Goal: Task Accomplishment & Management: Manage account settings

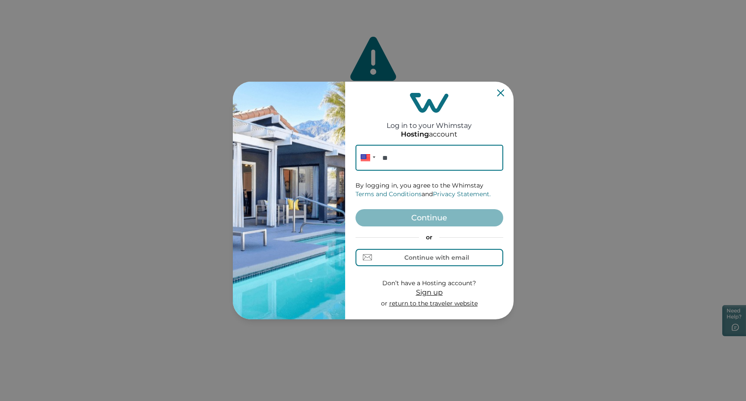
click at [503, 96] on div "Log in to your Whimstay Hosting account Phone ** By logging in, you agree to th…" at bounding box center [429, 200] width 148 height 231
click at [503, 92] on icon "Close" at bounding box center [500, 92] width 7 height 7
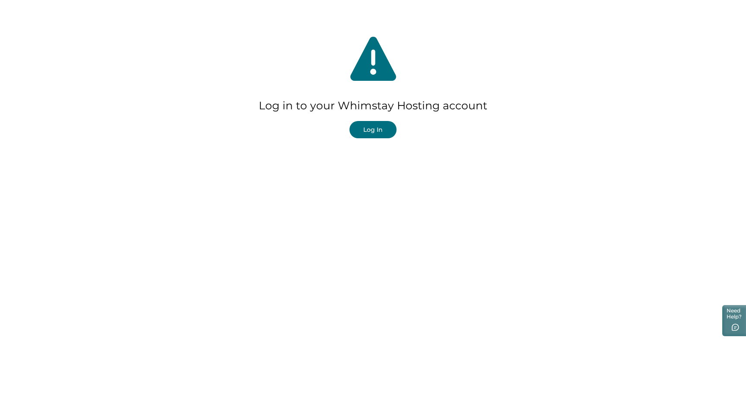
click at [390, 128] on button "Log In" at bounding box center [372, 129] width 47 height 17
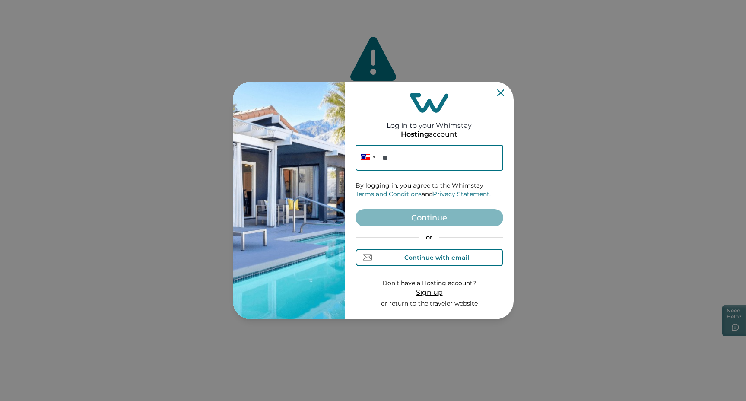
click at [449, 254] on div "Continue with email" at bounding box center [436, 257] width 65 height 7
click at [434, 165] on input at bounding box center [429, 158] width 148 height 26
type input "[EMAIL_ADDRESS][DOMAIN_NAME]"
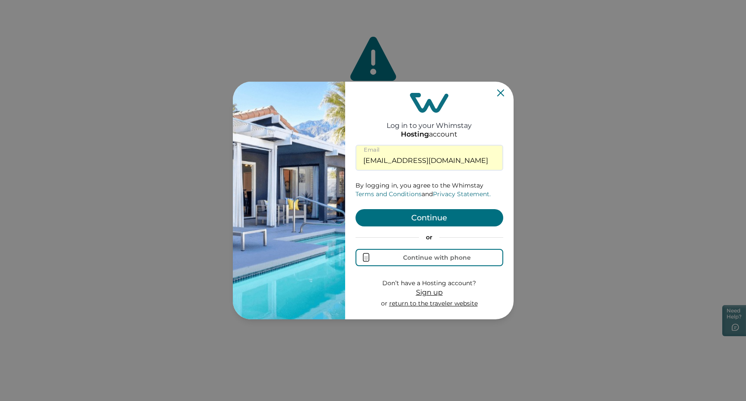
click at [434, 216] on button "Continue" at bounding box center [429, 217] width 148 height 17
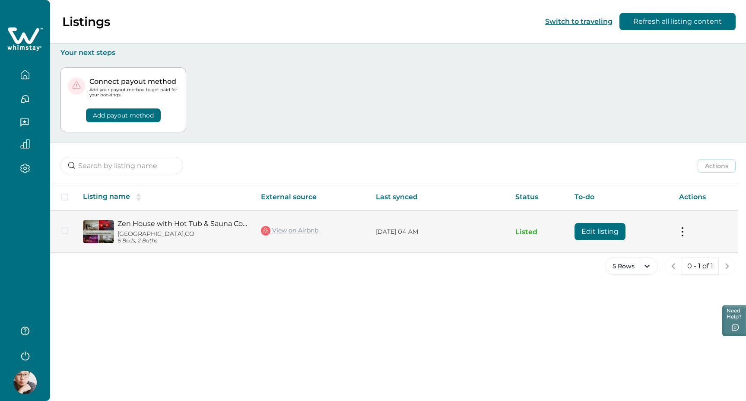
click at [215, 210] on td "Zen House with Hot Tub & Sauna Cold Plunge Westminster, [GEOGRAPHIC_DATA] 6 Bed…" at bounding box center [165, 231] width 178 height 42
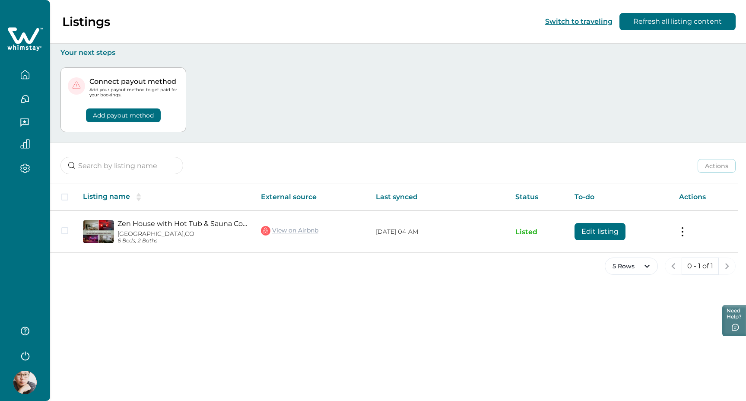
click at [34, 139] on button "button" at bounding box center [25, 144] width 36 height 10
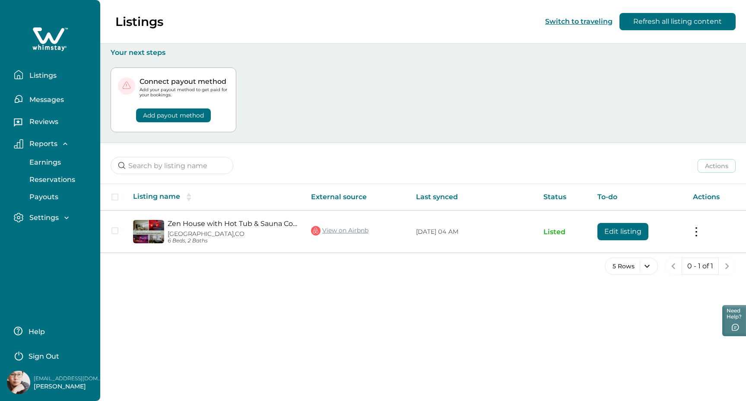
click at [39, 95] on p "Messages" at bounding box center [45, 99] width 37 height 9
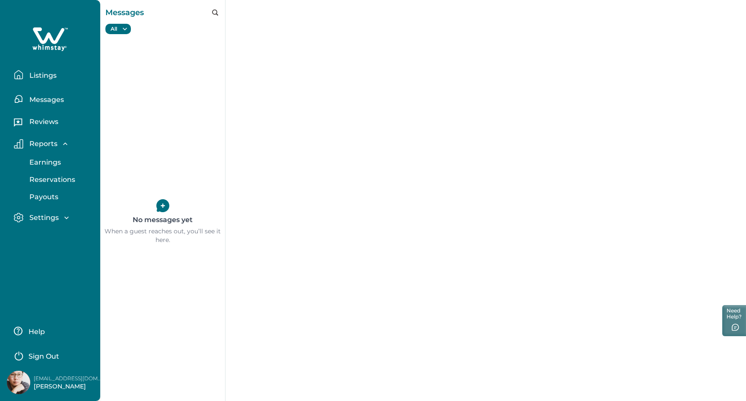
click at [41, 74] on p "Listings" at bounding box center [42, 75] width 30 height 9
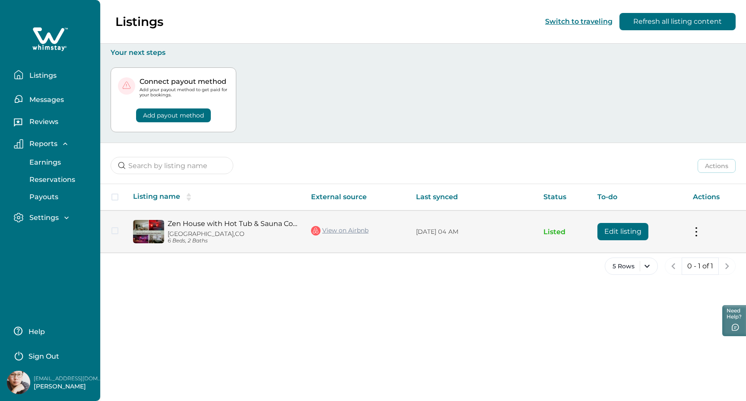
click at [162, 219] on div "Zen House with Hot Tub & Sauna Cold Plunge Westminster, [GEOGRAPHIC_DATA] 6 Bed…" at bounding box center [215, 231] width 164 height 24
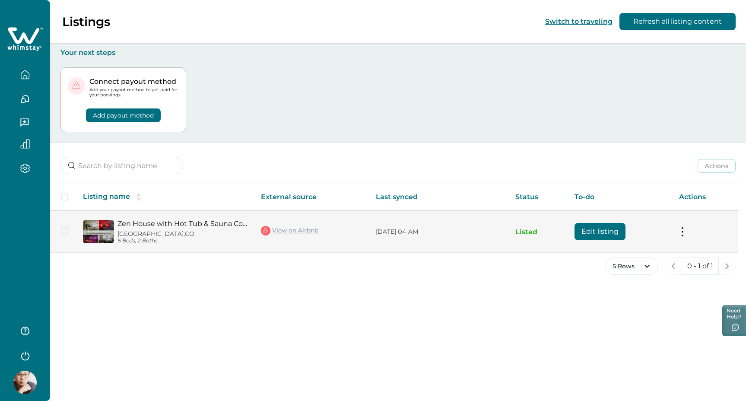
click at [174, 219] on link "Zen House with Hot Tub & Sauna Cold Plunge" at bounding box center [182, 223] width 130 height 8
